Goal: Task Accomplishment & Management: Complete application form

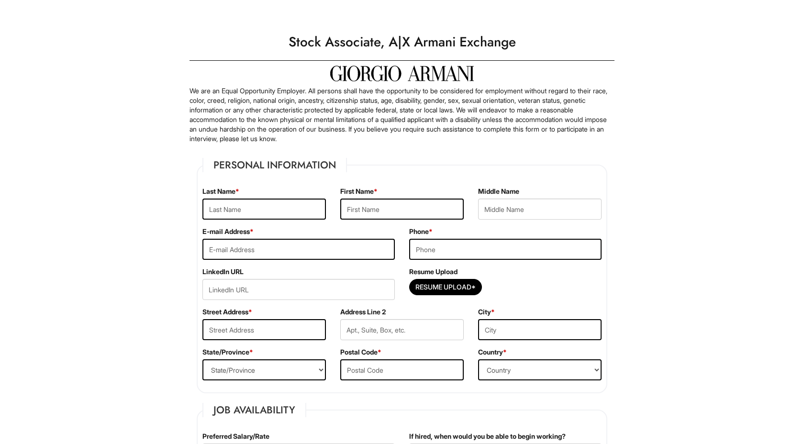
click at [450, 276] on label "Resume Upload" at bounding box center [433, 272] width 48 height 10
click at [450, 279] on button "Resume Upload*" at bounding box center [445, 287] width 73 height 16
click at [434, 291] on input "Resume Upload*" at bounding box center [446, 287] width 72 height 15
type input "C:\fakepath\resume 2025 for m.pdf"
click at [278, 215] on input "text" at bounding box center [264, 209] width 124 height 21
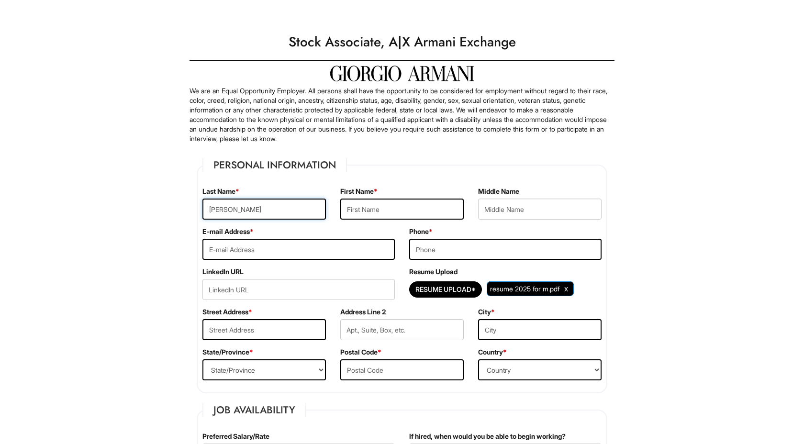
type input "Kumar"
type input "Chirag"
type input "ckk4244@gmail.com"
type input "5169020757"
click at [251, 315] on label "Street Address *" at bounding box center [227, 312] width 50 height 10
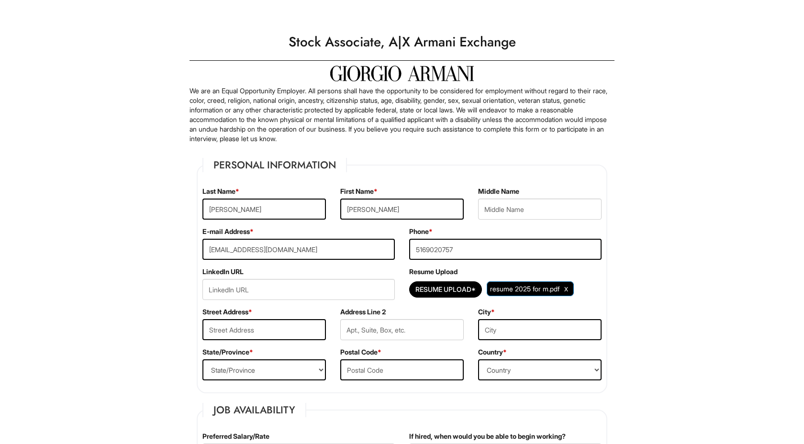
click at [251, 317] on div "Street Address *" at bounding box center [264, 327] width 138 height 40
click at [251, 319] on div "Street Address *" at bounding box center [264, 327] width 138 height 40
click at [251, 320] on input "text" at bounding box center [264, 329] width 124 height 21
type input "3"
type input "230 fairhaven dr"
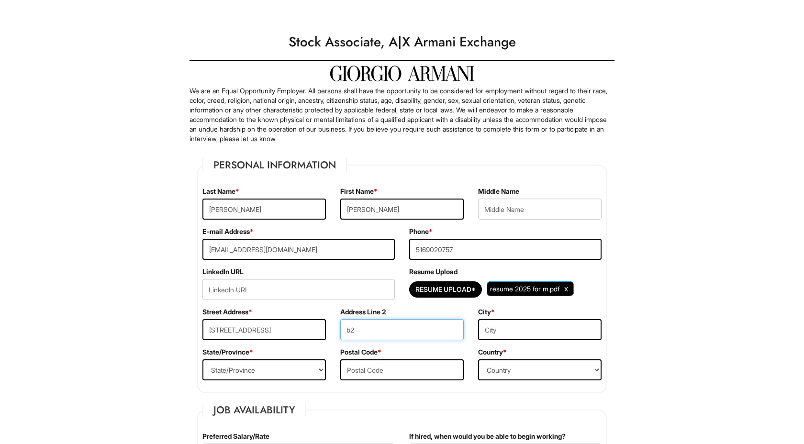
type input "b2"
type input "jericho"
select select "NY"
type input "1175"
click at [534, 364] on select "Country Afghanistan Albania Algeria American Samoa Andorra Angola Anguilla Anta…" at bounding box center [540, 370] width 124 height 21
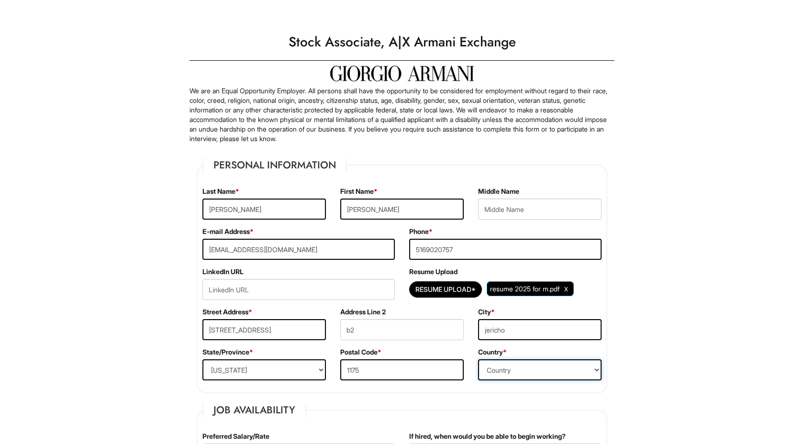
select select "United States of America"
click at [478, 360] on select "Country Afghanistan Albania Algeria American Samoa Andorra Angola Anguilla Anta…" at bounding box center [540, 370] width 124 height 21
click at [414, 377] on input "1175" at bounding box center [402, 370] width 124 height 21
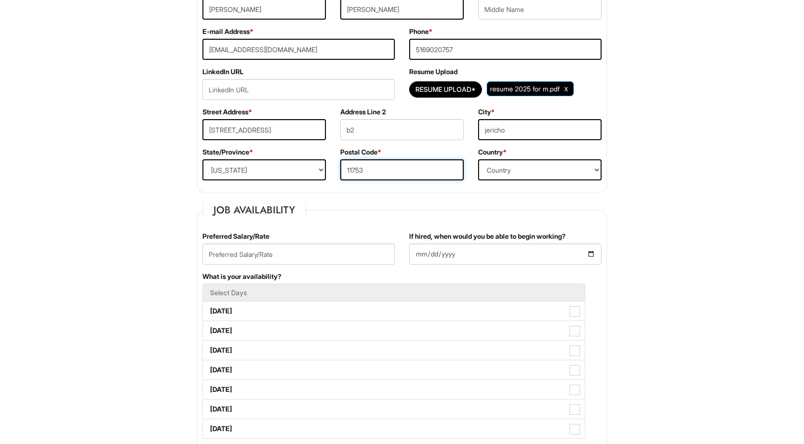
scroll to position [307, 0]
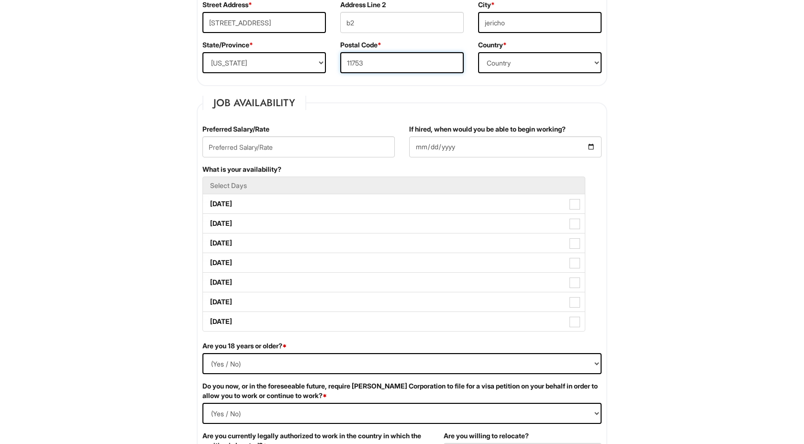
type input "11753"
click at [462, 157] on input "If hired, when would you be able to begin working?" at bounding box center [505, 146] width 192 height 21
click at [480, 148] on input "If hired, when would you be able to begin working?" at bounding box center [505, 146] width 192 height 21
click at [592, 143] on input "If hired, when would you be able to begin working?" at bounding box center [505, 146] width 192 height 21
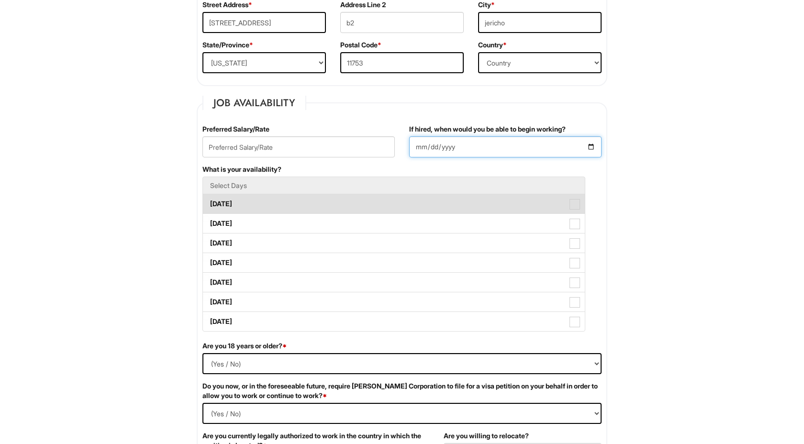
type input "2025-09-12"
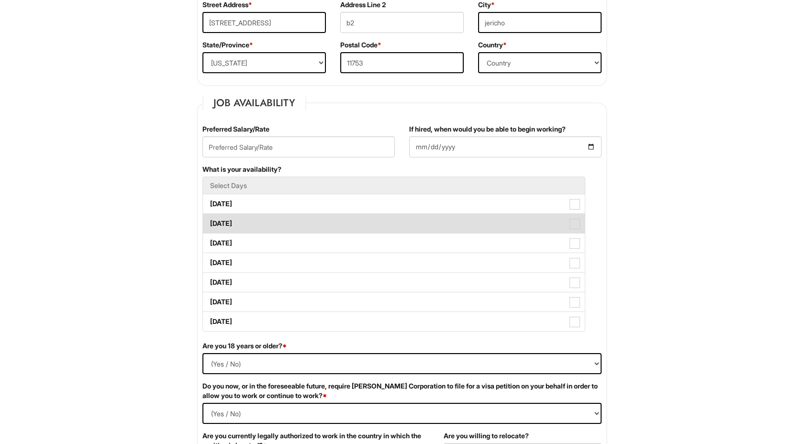
click at [247, 214] on label "Tuesday" at bounding box center [394, 223] width 382 height 19
click at [209, 216] on Available_Tuesday "Tuesday" at bounding box center [206, 219] width 6 height 6
checkbox Available_Tuesday "true"
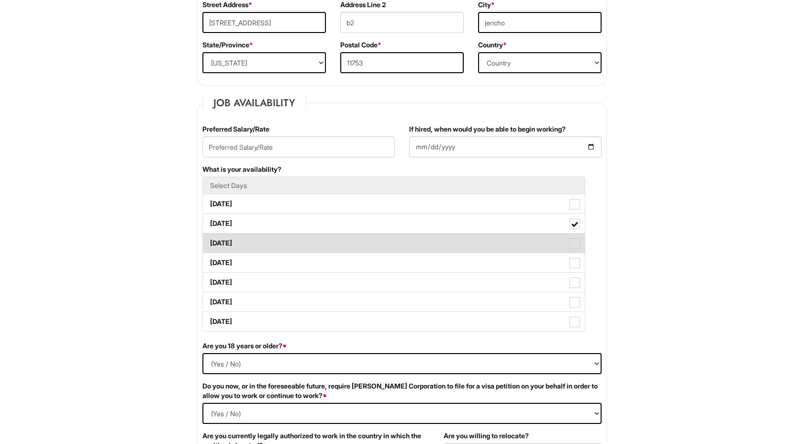
click at [247, 238] on label "Wednesday" at bounding box center [394, 243] width 382 height 19
click at [209, 238] on Available_Wednesday "Wednesday" at bounding box center [206, 239] width 6 height 6
checkbox Available_Wednesday "true"
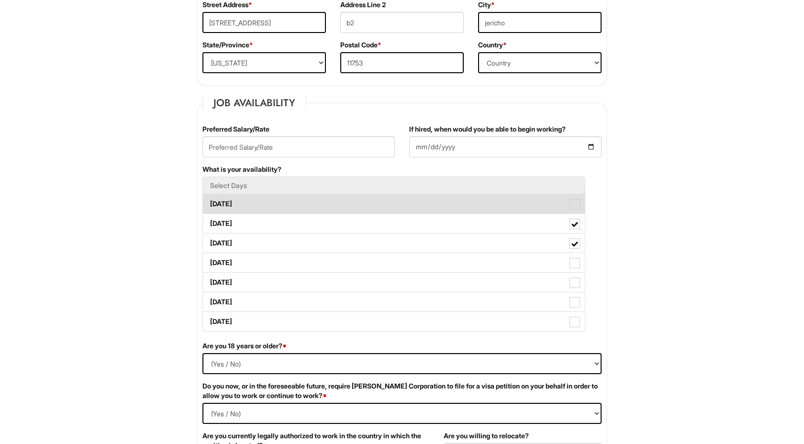
click at [253, 213] on ul "Select Days Monday Tuesday Wednesday Thursday Friday Saturday Sunday" at bounding box center [393, 254] width 383 height 155
click at [258, 203] on label "Monday" at bounding box center [394, 203] width 382 height 19
click at [209, 202] on Available_Monday "Monday" at bounding box center [206, 199] width 6 height 6
checkbox Available_Monday "true"
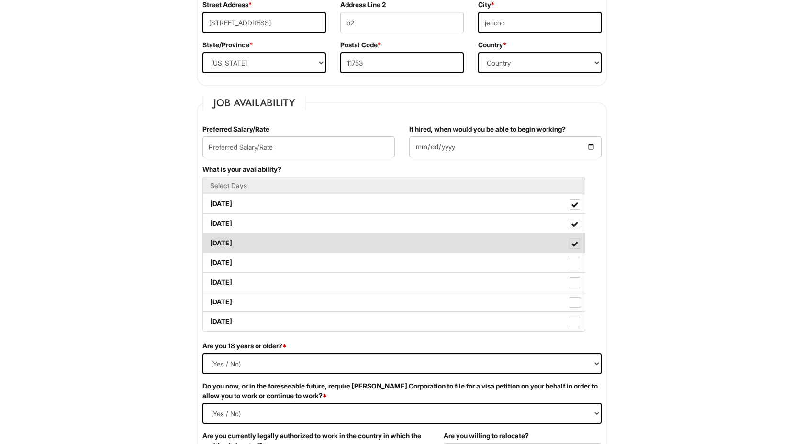
click at [256, 237] on label "Wednesday" at bounding box center [394, 243] width 382 height 19
click at [209, 237] on Available_Wednesday "Wednesday" at bounding box center [206, 239] width 6 height 6
checkbox Available_Wednesday "false"
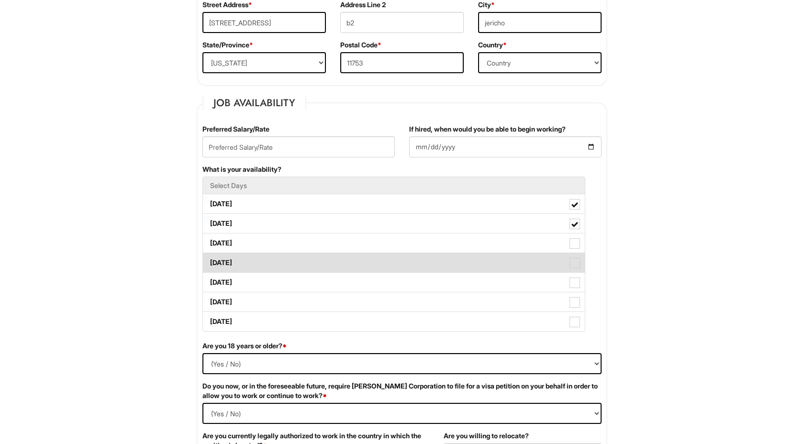
click at [253, 264] on label "Thursday" at bounding box center [394, 262] width 382 height 19
click at [209, 261] on Available_Thursday "Thursday" at bounding box center [206, 258] width 6 height 6
checkbox Available_Thursday "true"
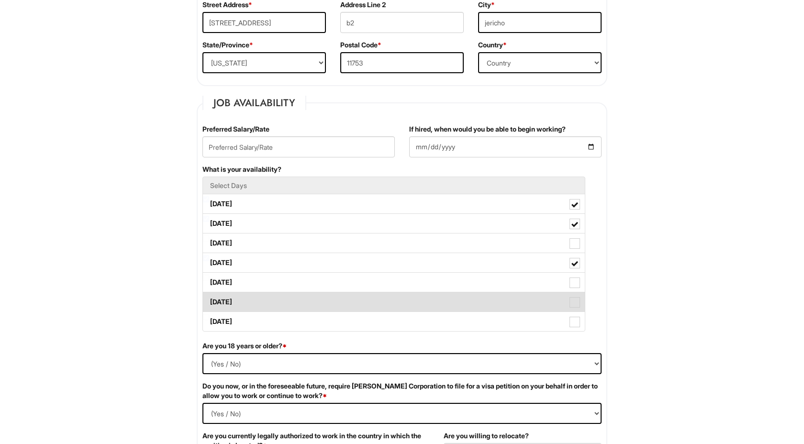
click at [253, 301] on label "Saturday" at bounding box center [394, 301] width 382 height 19
click at [209, 301] on Available_Saturday "Saturday" at bounding box center [206, 297] width 6 height 6
checkbox Available_Saturday "true"
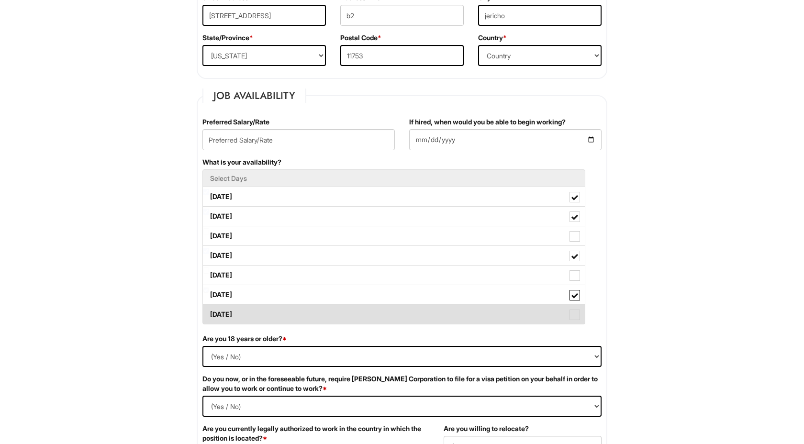
scroll to position [359, 0]
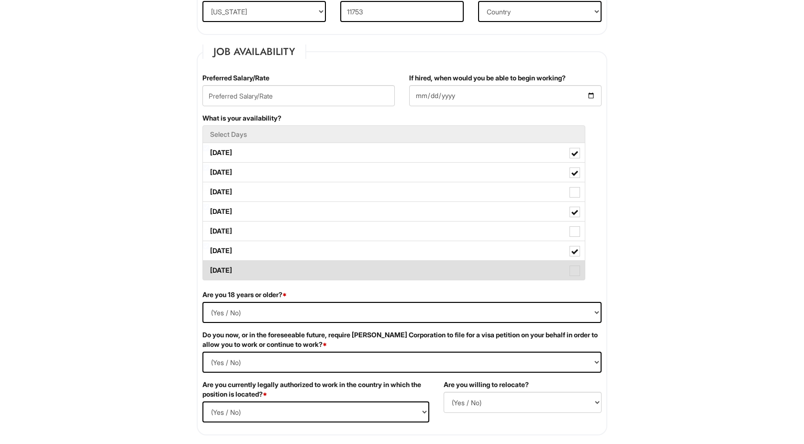
click at [260, 271] on label "Sunday" at bounding box center [394, 270] width 382 height 19
click at [209, 269] on Available_Sunday "Sunday" at bounding box center [206, 266] width 6 height 6
checkbox Available_Sunday "true"
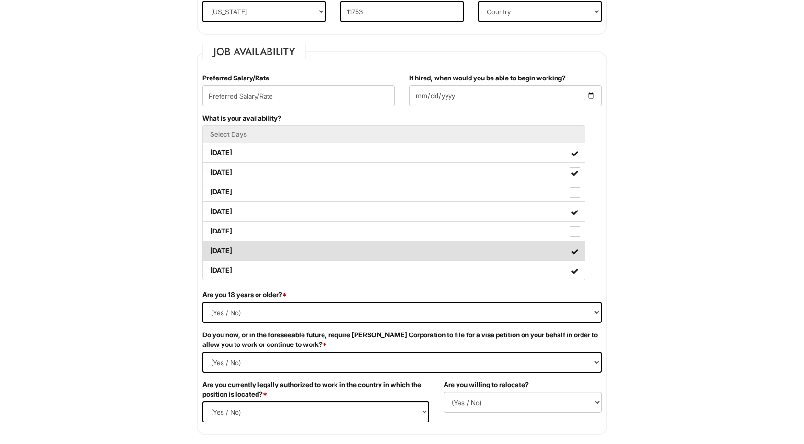
click at [261, 258] on label "Saturday" at bounding box center [394, 250] width 382 height 19
click at [209, 249] on Available_Saturday "Saturday" at bounding box center [206, 246] width 6 height 6
checkbox Available_Saturday "false"
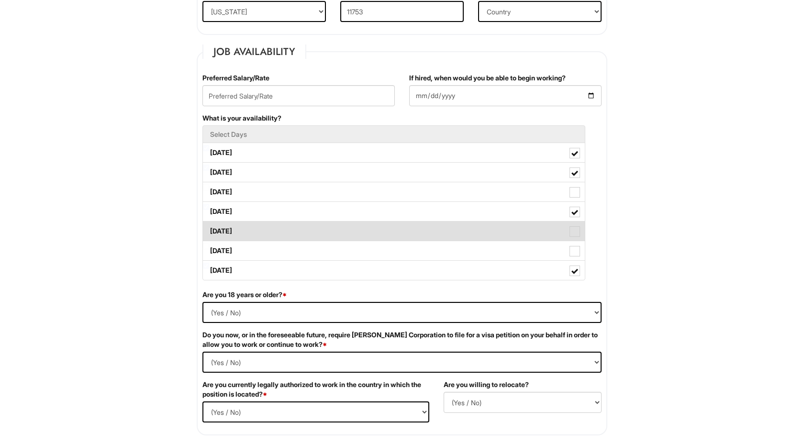
click at [269, 233] on label "Friday" at bounding box center [394, 231] width 382 height 19
click at [209, 230] on Available_Friday "Friday" at bounding box center [206, 227] width 6 height 6
checkbox Available_Friday "true"
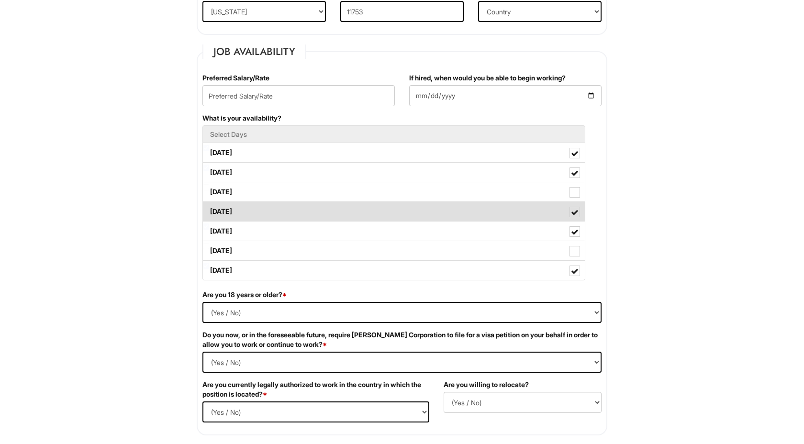
click at [270, 205] on label "Thursday" at bounding box center [394, 211] width 382 height 19
click at [209, 205] on Available_Thursday "Thursday" at bounding box center [206, 207] width 6 height 6
checkbox Available_Thursday "false"
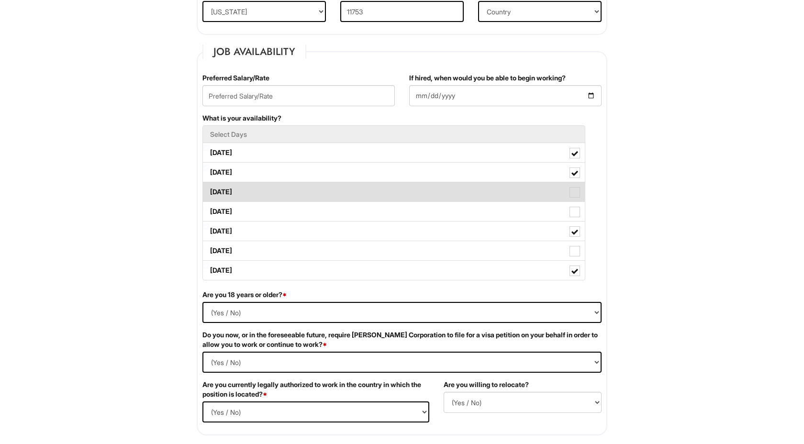
click at [273, 194] on label "Wednesday" at bounding box center [394, 191] width 382 height 19
click at [209, 191] on Available_Wednesday "Wednesday" at bounding box center [206, 187] width 6 height 6
checkbox Available_Wednesday "true"
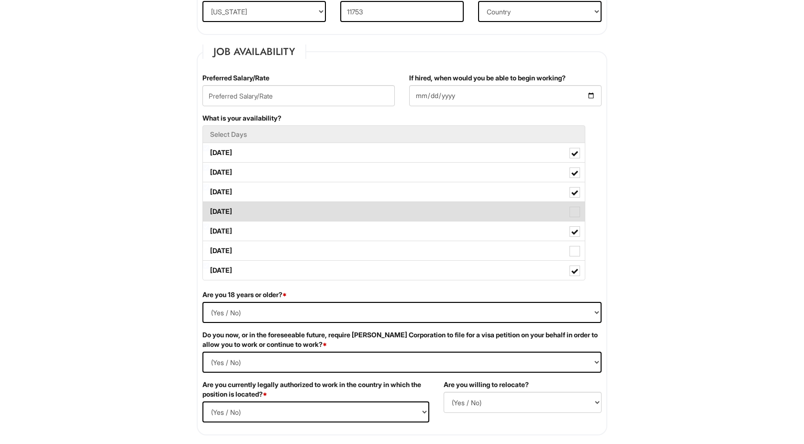
click at [272, 208] on label "Thursday" at bounding box center [394, 211] width 382 height 19
click at [209, 208] on Available_Thursday "Thursday" at bounding box center [206, 207] width 6 height 6
checkbox Available_Thursday "true"
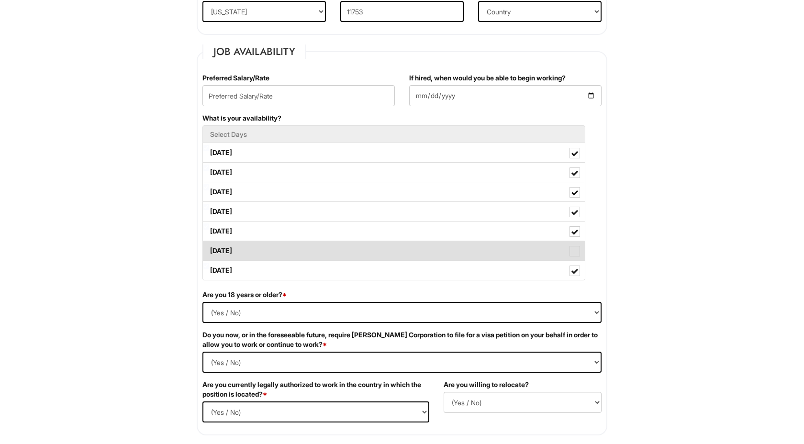
click at [267, 258] on label "Saturday" at bounding box center [394, 250] width 382 height 19
click at [209, 249] on Available_Saturday "Saturday" at bounding box center [206, 246] width 6 height 6
checkbox Available_Saturday "true"
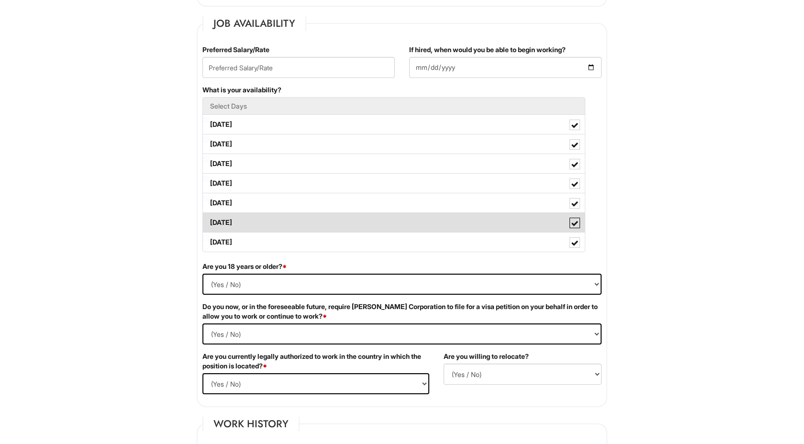
scroll to position [407, 0]
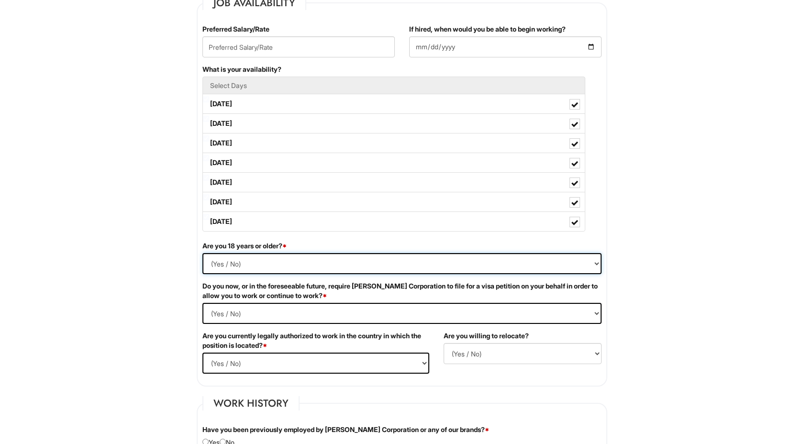
click at [267, 259] on select "(Yes / No) Yes No" at bounding box center [401, 263] width 399 height 21
select select "Yes"
click at [202, 253] on select "(Yes / No) Yes No" at bounding box center [401, 263] width 399 height 21
click at [266, 314] on Required "(Yes / No) Yes No" at bounding box center [401, 313] width 399 height 21
select Required "No"
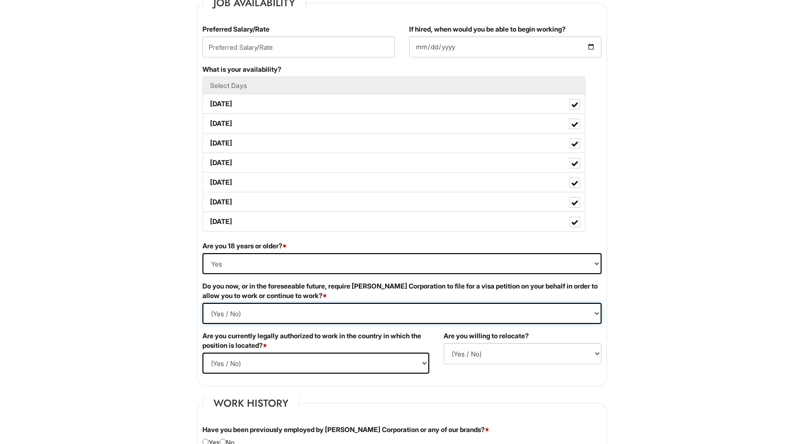
click at [202, 303] on Required "(Yes / No) Yes No" at bounding box center [401, 313] width 399 height 21
click at [259, 364] on select "(Yes / No) Yes No" at bounding box center [315, 363] width 227 height 21
select select "Yes"
click at [202, 353] on select "(Yes / No) Yes No" at bounding box center [315, 363] width 227 height 21
click at [549, 365] on div "Are you willing to relocate? (Yes / No) No Yes" at bounding box center [523, 351] width 172 height 40
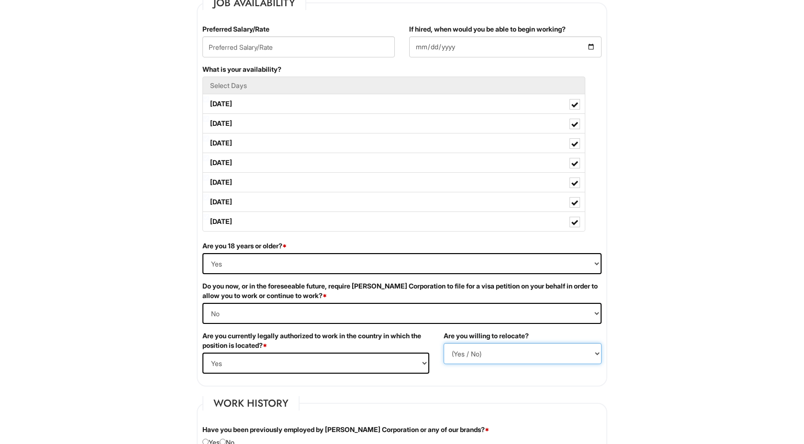
click at [549, 359] on select "(Yes / No) No Yes" at bounding box center [523, 353] width 158 height 21
select select "Y"
click at [444, 343] on select "(Yes / No) No Yes" at bounding box center [523, 353] width 158 height 21
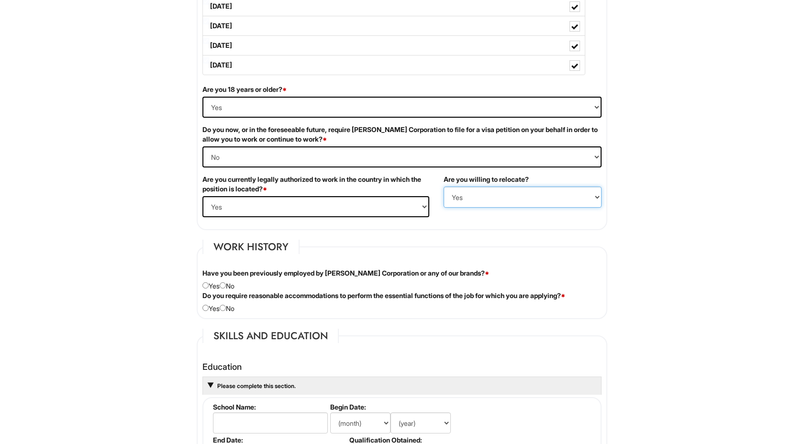
scroll to position [562, 0]
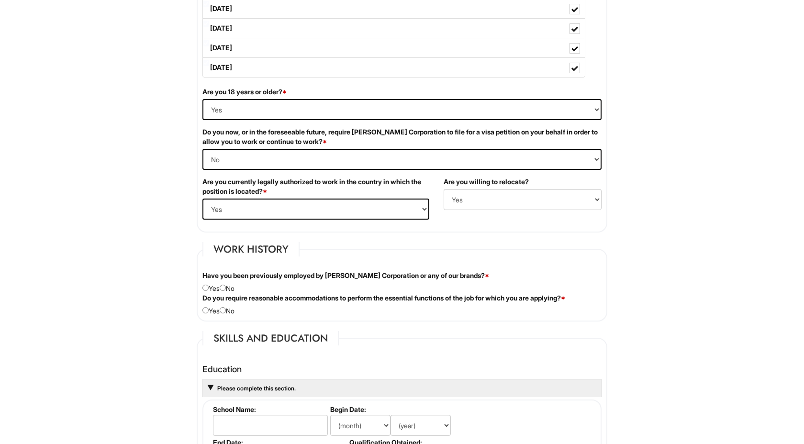
click at [246, 285] on div "Have you been previously employed by Giorgio Armani Corporation or any of our b…" at bounding box center [402, 282] width 414 height 22
click at [241, 287] on div "Have you been previously employed by Giorgio Armani Corporation or any of our b…" at bounding box center [402, 282] width 414 height 22
click at [239, 287] on div "Have you been previously employed by Giorgio Armani Corporation or any of our b…" at bounding box center [402, 282] width 414 height 22
click at [226, 285] on input "radio" at bounding box center [223, 288] width 6 height 6
radio input "true"
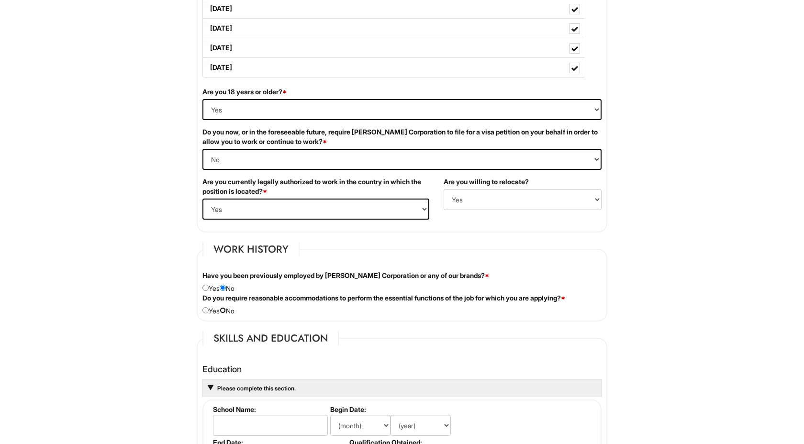
click at [226, 309] on input "radio" at bounding box center [223, 310] width 6 height 6
radio input "true"
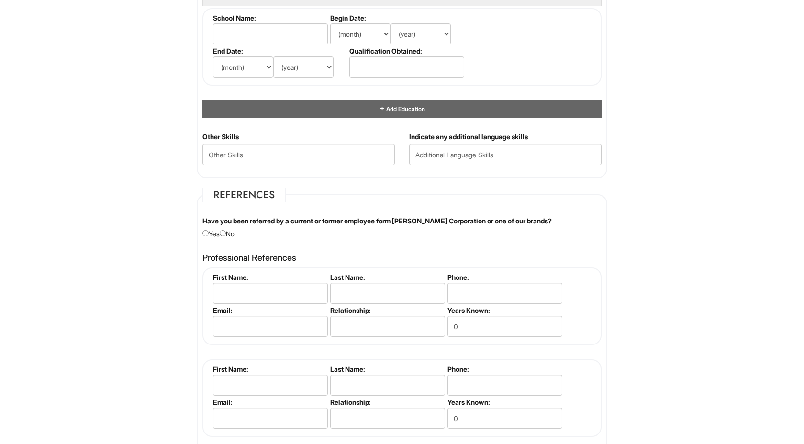
scroll to position [952, 0]
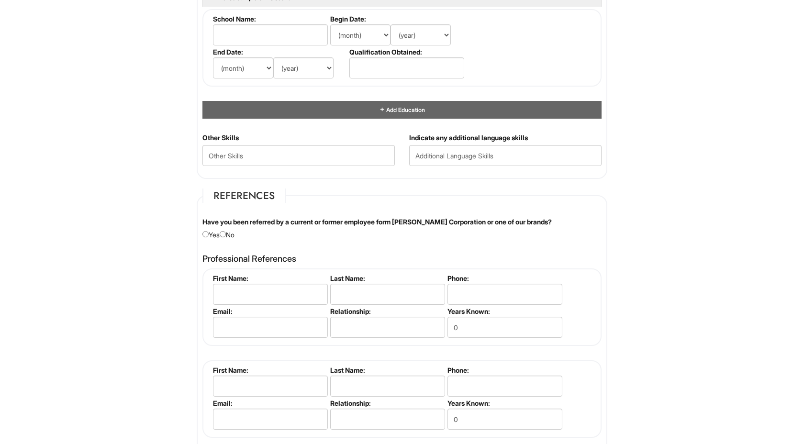
click at [239, 236] on div "Have you been referred by a current or former employee form Giorgio Armani Corp…" at bounding box center [402, 228] width 414 height 22
click at [236, 236] on div "Have you been referred by a current or former employee form Giorgio Armani Corp…" at bounding box center [402, 228] width 414 height 22
click at [226, 236] on input "radio" at bounding box center [223, 234] width 6 height 6
radio input "true"
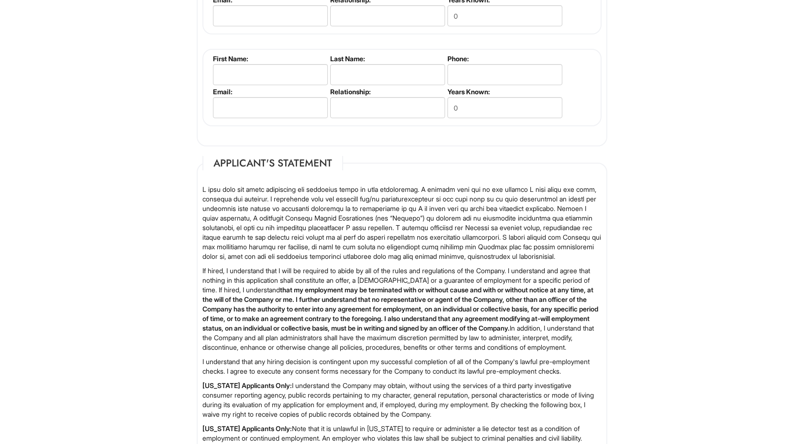
scroll to position [1464, 0]
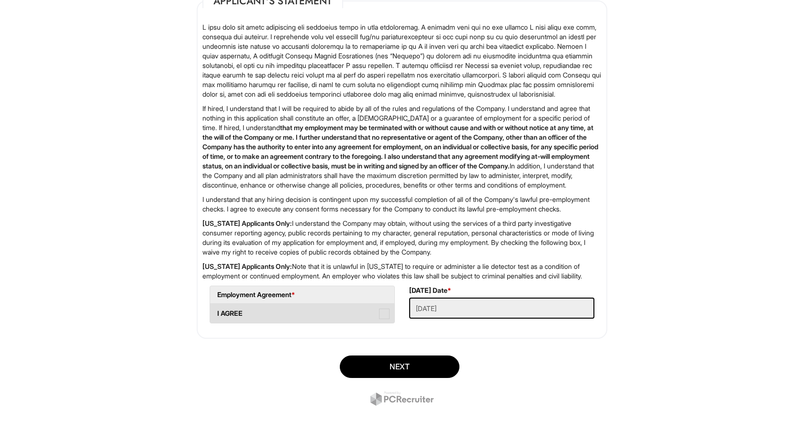
click at [381, 315] on span at bounding box center [384, 314] width 11 height 11
click at [216, 312] on AGREE "I AGREE" at bounding box center [213, 309] width 6 height 6
checkbox AGREE "true"
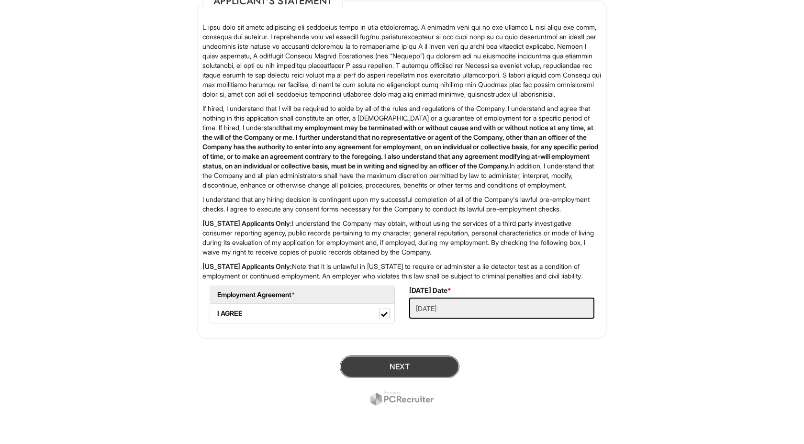
click at [402, 369] on button "Next" at bounding box center [400, 367] width 120 height 22
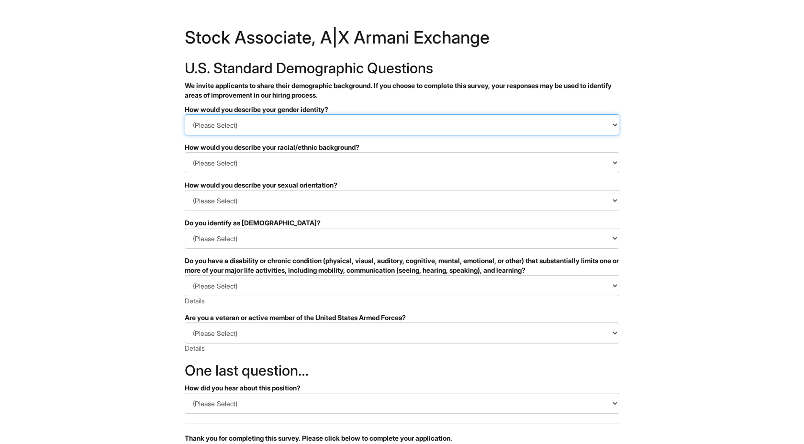
click at [234, 131] on select "(Please Select) Man Woman [DEMOGRAPHIC_DATA] I prefer to self-describe I don't …" at bounding box center [402, 124] width 435 height 21
select select "Man"
click at [185, 114] on select "(Please Select) Man Woman [DEMOGRAPHIC_DATA] I prefer to self-describe I don't …" at bounding box center [402, 124] width 435 height 21
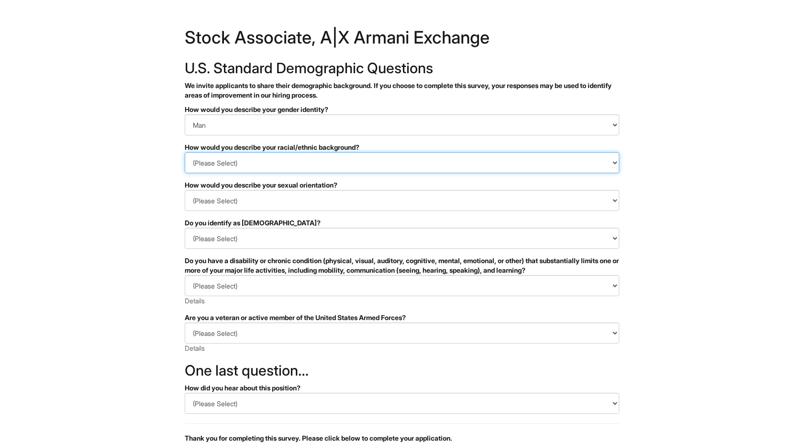
click at [216, 169] on select "(Please Select) [DEMOGRAPHIC_DATA] or of [DEMOGRAPHIC_DATA] descent [DEMOGRAPHI…" at bounding box center [402, 162] width 435 height 21
click at [185, 152] on select "(Please Select) [DEMOGRAPHIC_DATA] or of [DEMOGRAPHIC_DATA] descent [DEMOGRAPHI…" at bounding box center [402, 162] width 435 height 21
click at [245, 149] on div "How would you describe your racial/ethnic background?" at bounding box center [402, 148] width 435 height 10
click at [238, 176] on form "PLEASE COMPLETE ALL REQUIRED FIELDS How would you describe your gender identity…" at bounding box center [402, 310] width 435 height 410
click at [241, 161] on select "(Please Select) [DEMOGRAPHIC_DATA] or of [DEMOGRAPHIC_DATA] descent [DEMOGRAPHI…" at bounding box center [402, 162] width 435 height 21
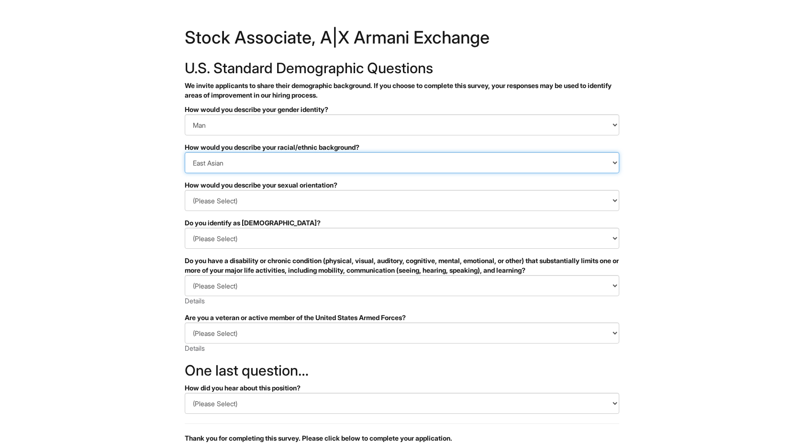
select select "Southeast Asian"
click at [185, 152] on select "(Please Select) [DEMOGRAPHIC_DATA] or of [DEMOGRAPHIC_DATA] descent [DEMOGRAPHI…" at bounding box center [402, 162] width 435 height 21
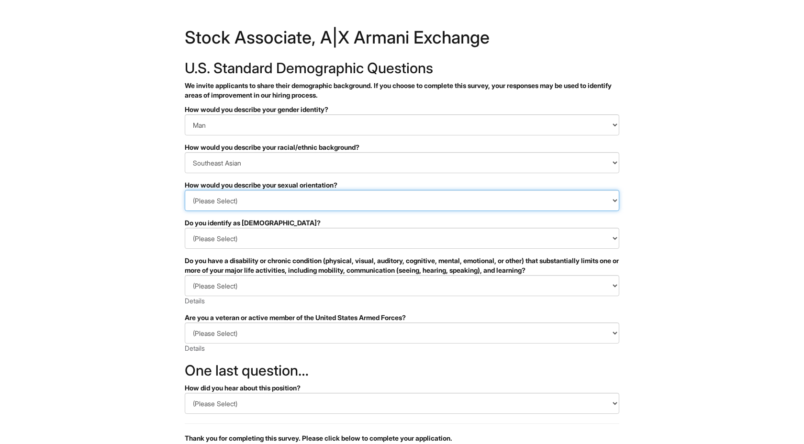
click at [247, 195] on select "(Please Select) [DEMOGRAPHIC_DATA] [DEMOGRAPHIC_DATA] and/or [DEMOGRAPHIC_DATA]…" at bounding box center [402, 200] width 435 height 21
select select "[DEMOGRAPHIC_DATA]"
click at [185, 190] on select "(Please Select) [DEMOGRAPHIC_DATA] [DEMOGRAPHIC_DATA] and/or [DEMOGRAPHIC_DATA]…" at bounding box center [402, 200] width 435 height 21
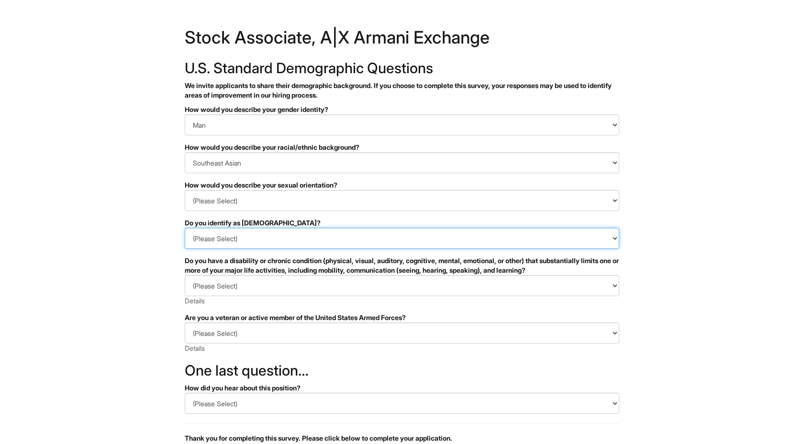
click at [257, 240] on select "(Please Select) Yes No I prefer to self-describe I don't wish to answer" at bounding box center [402, 238] width 435 height 21
select select "No"
click at [185, 228] on select "(Please Select) Yes No I prefer to self-describe I don't wish to answer" at bounding box center [402, 238] width 435 height 21
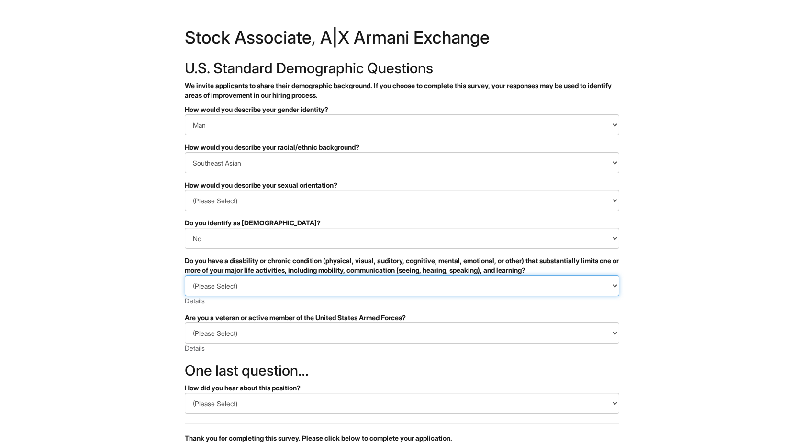
click at [259, 286] on select "(Please Select) YES, I HAVE A DISABILITY (or previously had a disability) NO, I…" at bounding box center [402, 285] width 435 height 21
select select "NO, I DON'T HAVE A DISABILITY"
click at [185, 275] on select "(Please Select) YES, I HAVE A DISABILITY (or previously had a disability) NO, I…" at bounding box center [402, 285] width 435 height 21
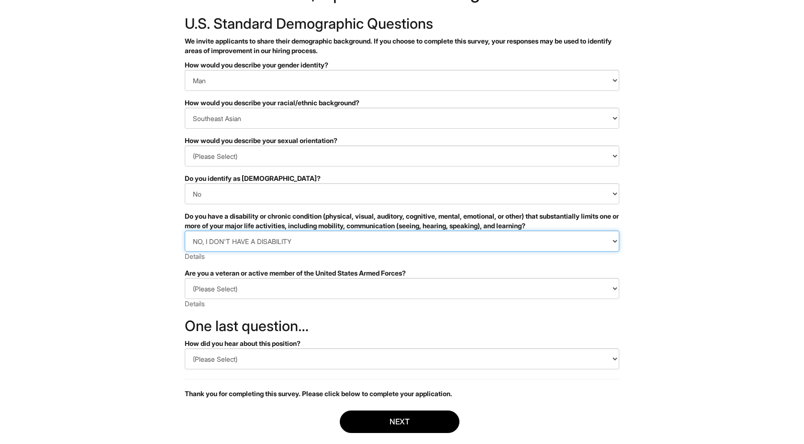
scroll to position [65, 0]
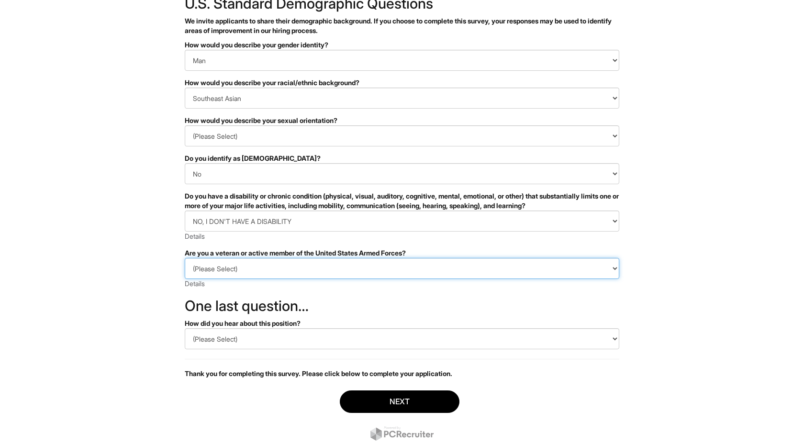
click at [274, 266] on select "(Please Select) I IDENTIFY AS ONE OR MORE OF THE CLASSIFICATIONS OF PROTECTED V…" at bounding box center [402, 268] width 435 height 21
click at [185, 258] on select "(Please Select) I IDENTIFY AS ONE OR MORE OF THE CLASSIFICATIONS OF PROTECTED V…" at bounding box center [402, 268] width 435 height 21
click at [272, 276] on select "(Please Select) I IDENTIFY AS ONE OR MORE OF THE CLASSIFICATIONS OF PROTECTED V…" at bounding box center [402, 268] width 435 height 21
select select "I AM NOT A PROTECTED VETERAN"
click at [185, 258] on select "(Please Select) I IDENTIFY AS ONE OR MORE OF THE CLASSIFICATIONS OF PROTECTED V…" at bounding box center [402, 268] width 435 height 21
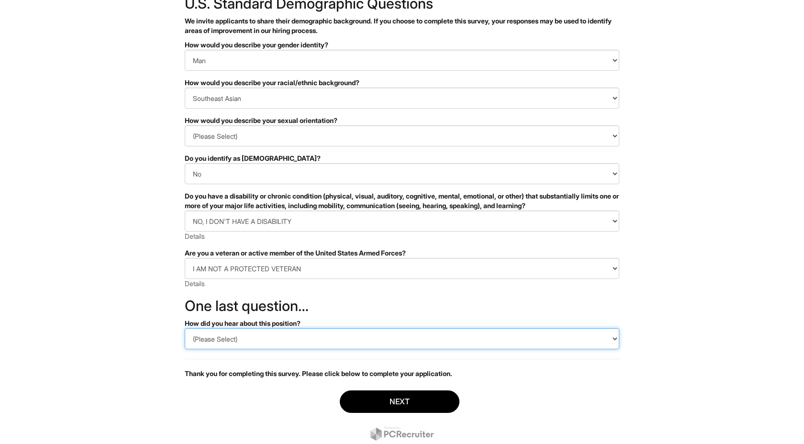
click at [260, 337] on select "(Please Select) CareerBuilder Indeed LinkedIn Monster Referral Other" at bounding box center [402, 338] width 435 height 21
select select "Indeed"
click at [185, 328] on select "(Please Select) CareerBuilder Indeed LinkedIn Monster Referral Other" at bounding box center [402, 338] width 435 height 21
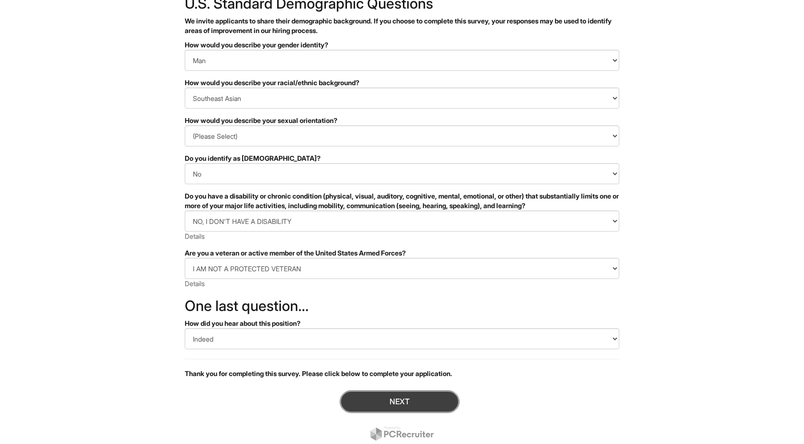
click at [382, 407] on button "Next" at bounding box center [400, 402] width 120 height 22
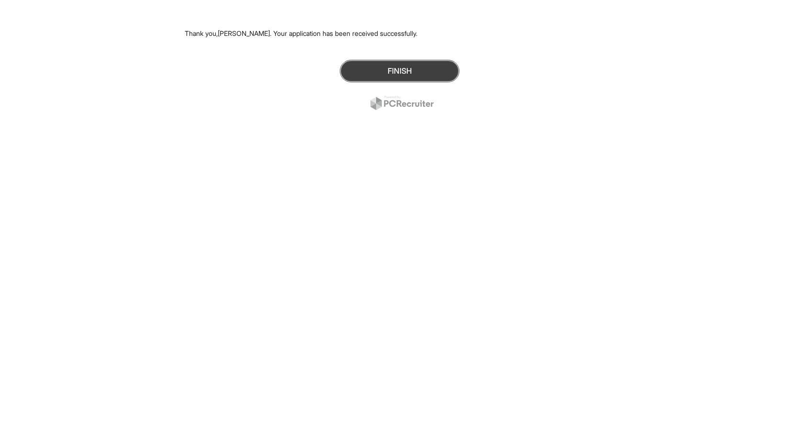
click at [429, 74] on button "Finish" at bounding box center [400, 71] width 120 height 22
